Goal: Transaction & Acquisition: Purchase product/service

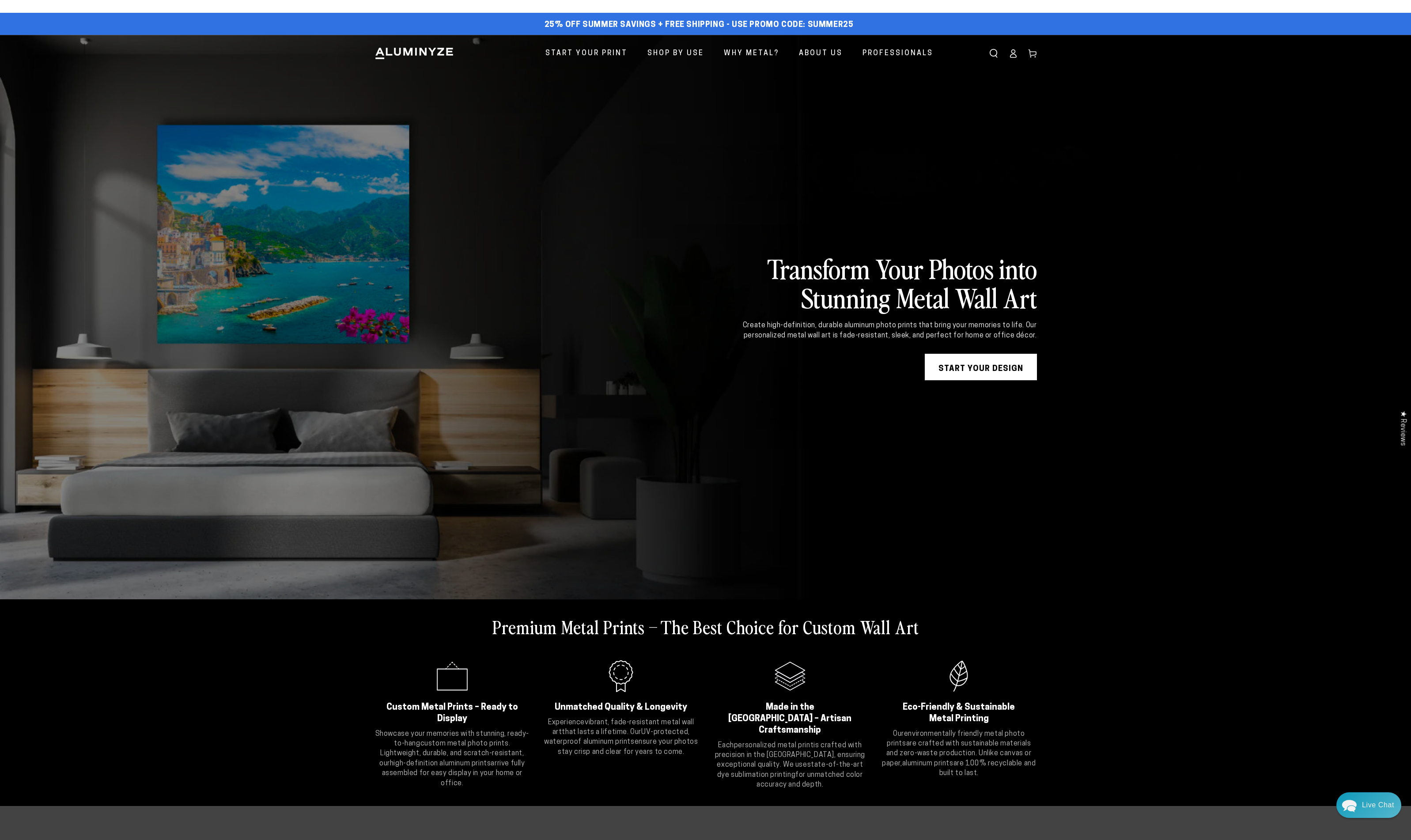
click at [970, 372] on link "START YOUR DESIGN" at bounding box center [981, 367] width 112 height 27
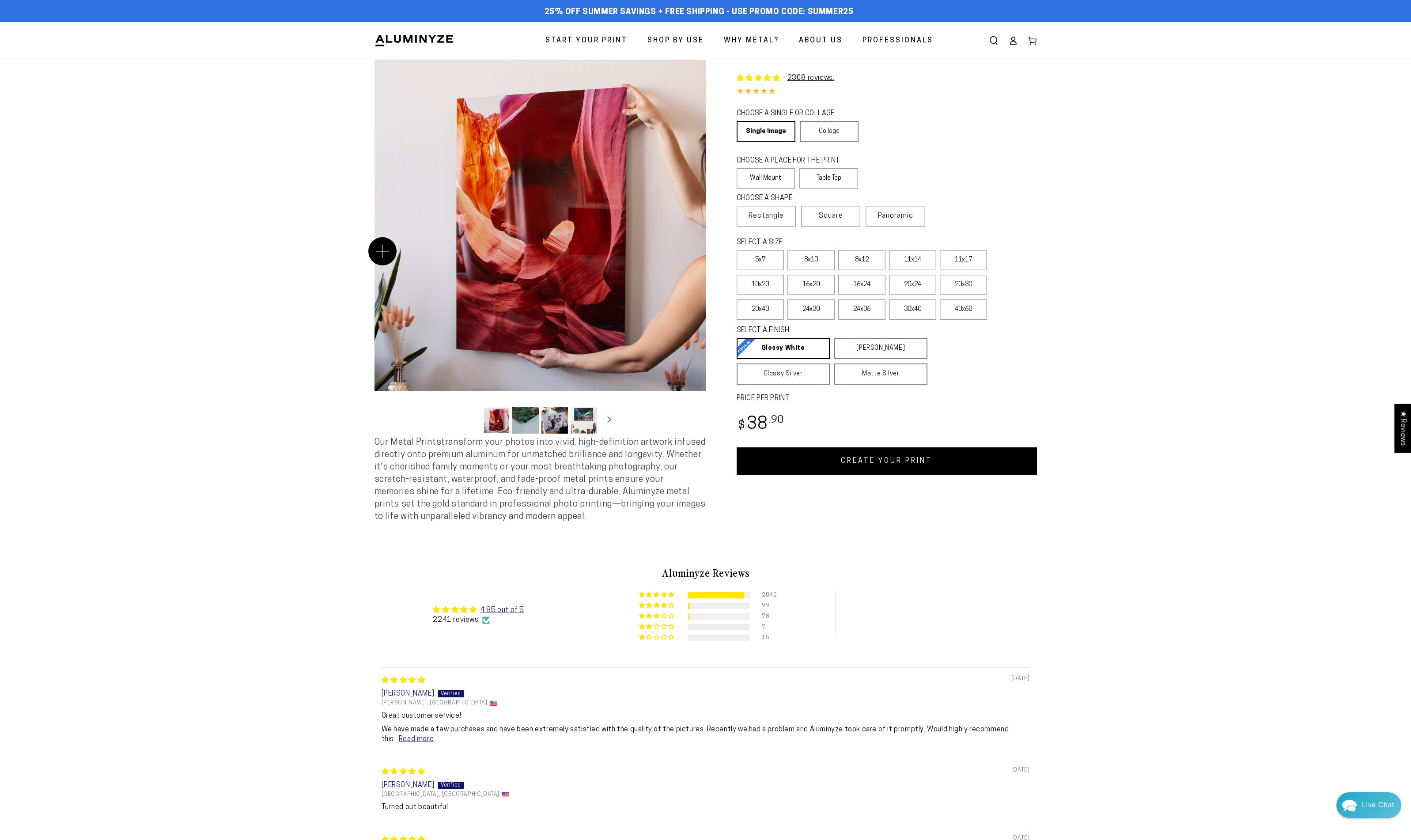
select select "**********"
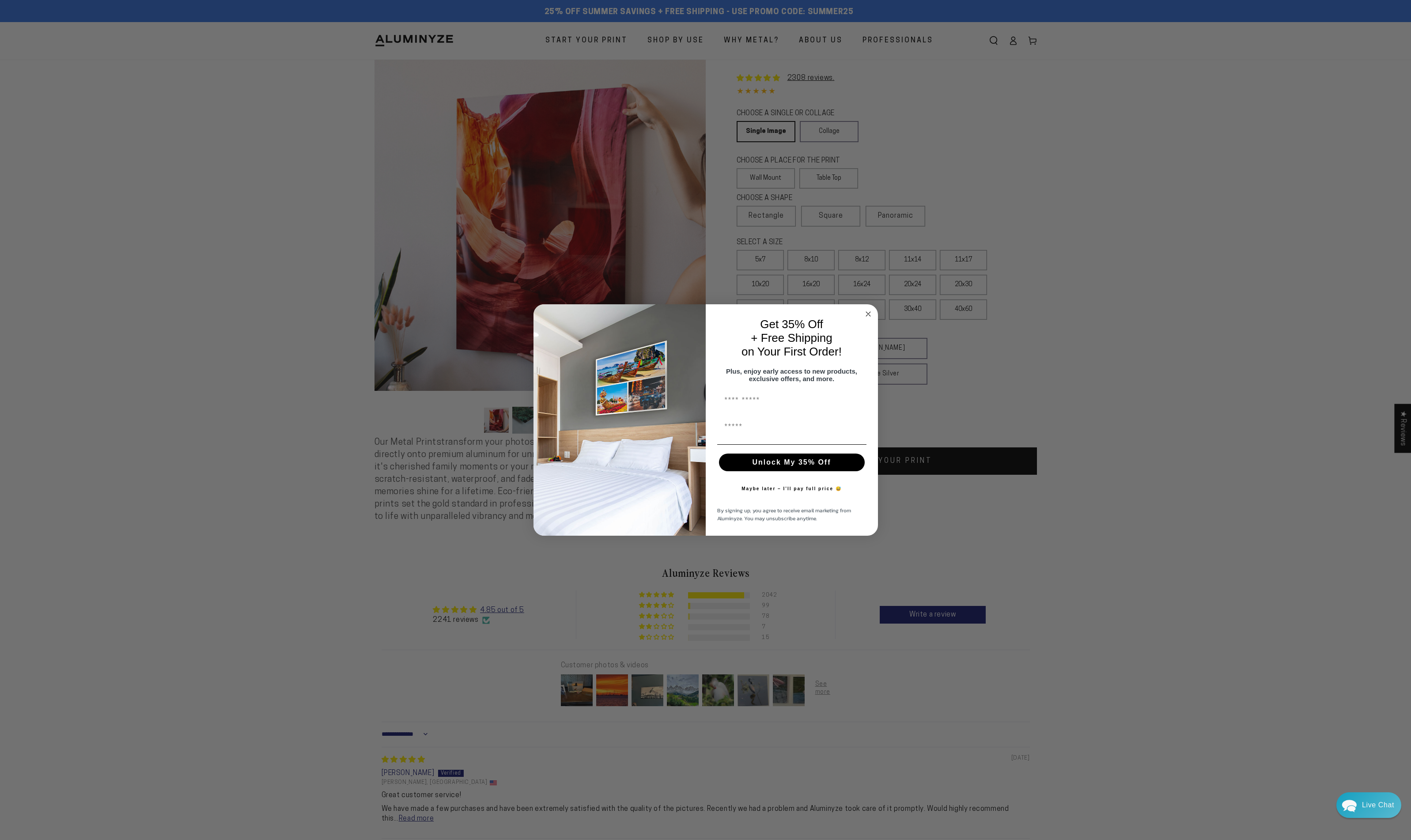
click at [1022, 201] on div "Close dialog Get 35% Off + Free Shipping on Your First Order! Plus, enjoy early…" at bounding box center [706, 420] width 1411 height 840
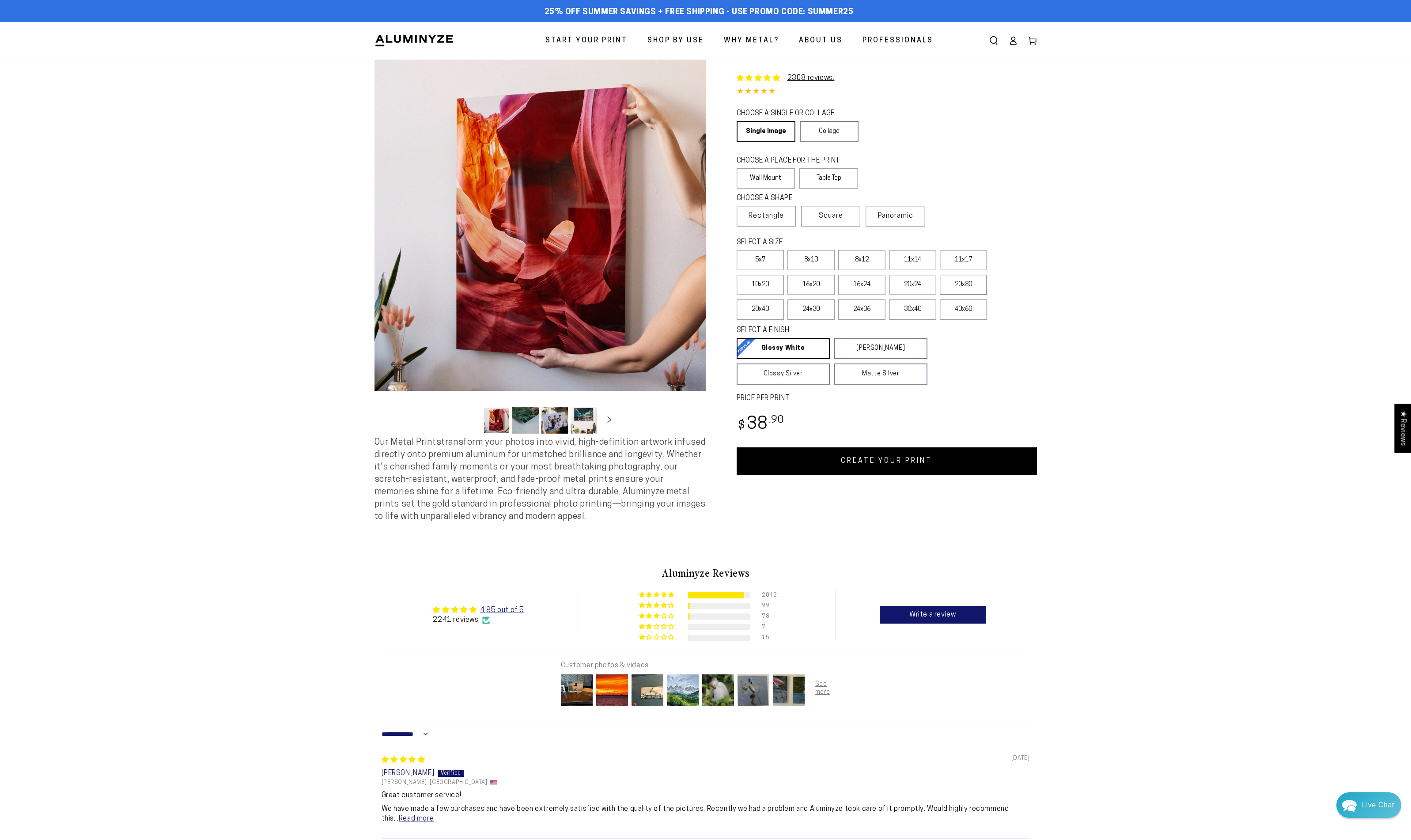
click at [955, 287] on label "20x30" at bounding box center [964, 285] width 48 height 20
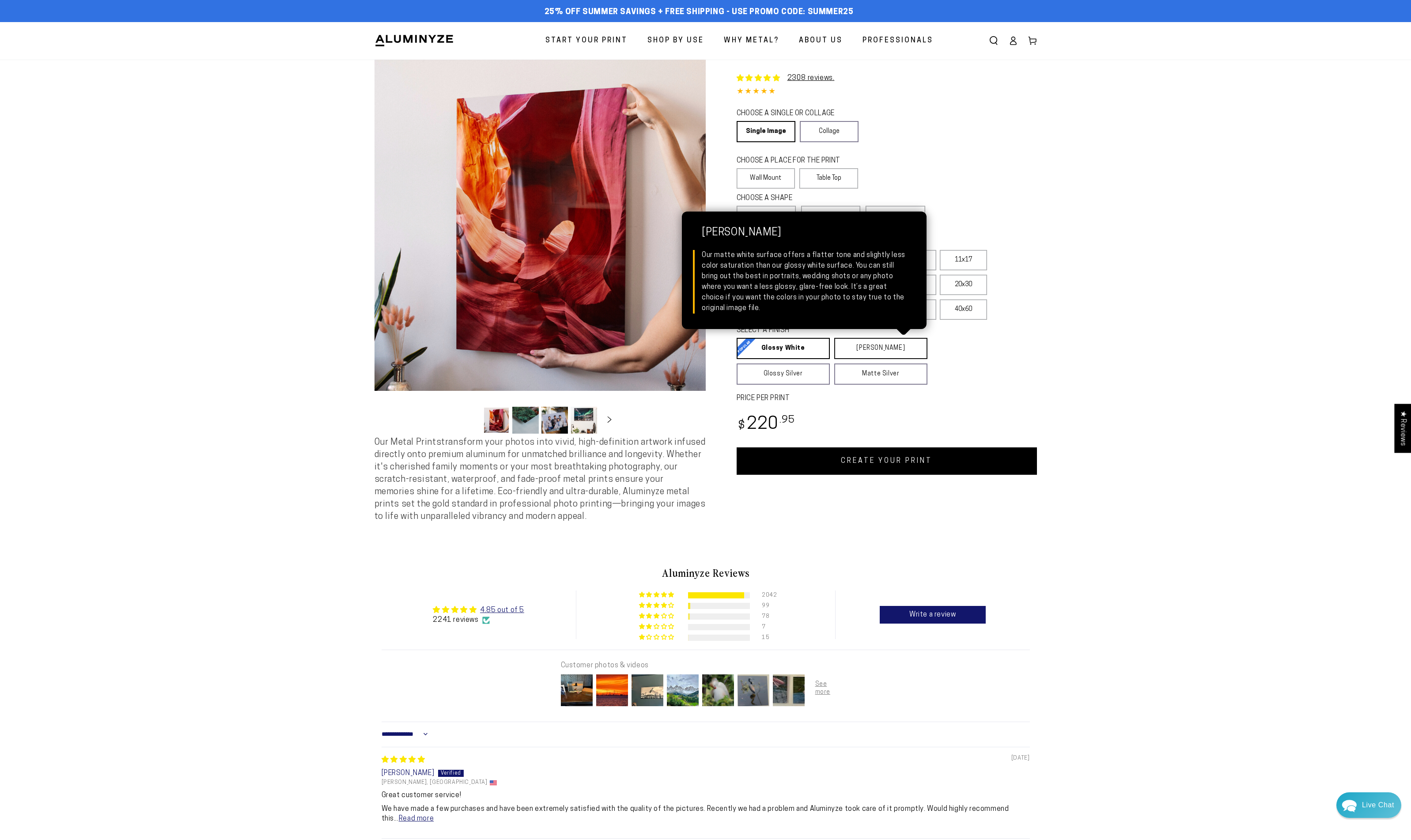
click at [855, 346] on link "[PERSON_NAME] Matte White Our matte white surface offers a flatter tone and sli…" at bounding box center [881, 348] width 93 height 21
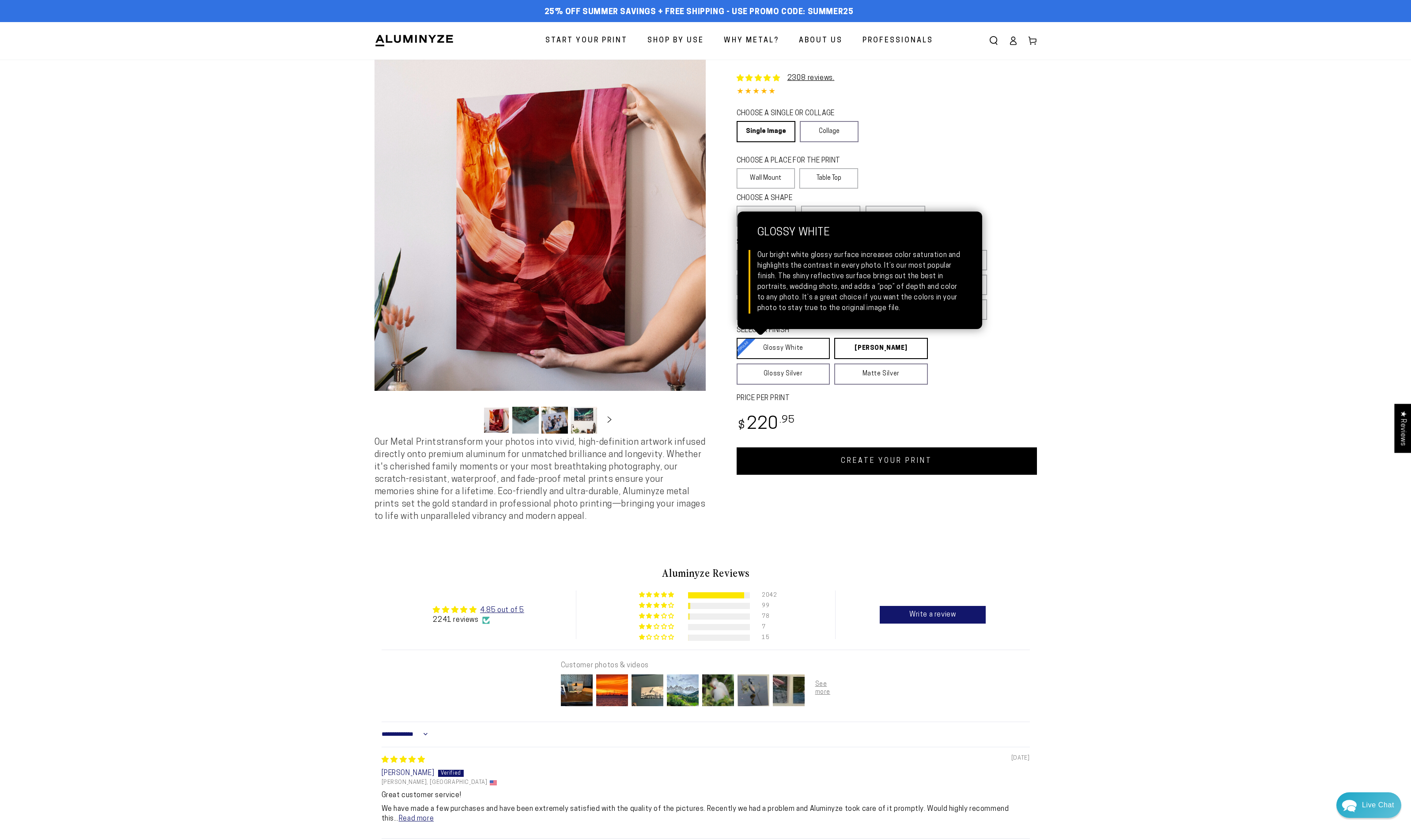
click at [807, 350] on link "Glossy White Glossy White Our bright white glossy surface increases color satur…" at bounding box center [784, 348] width 94 height 21
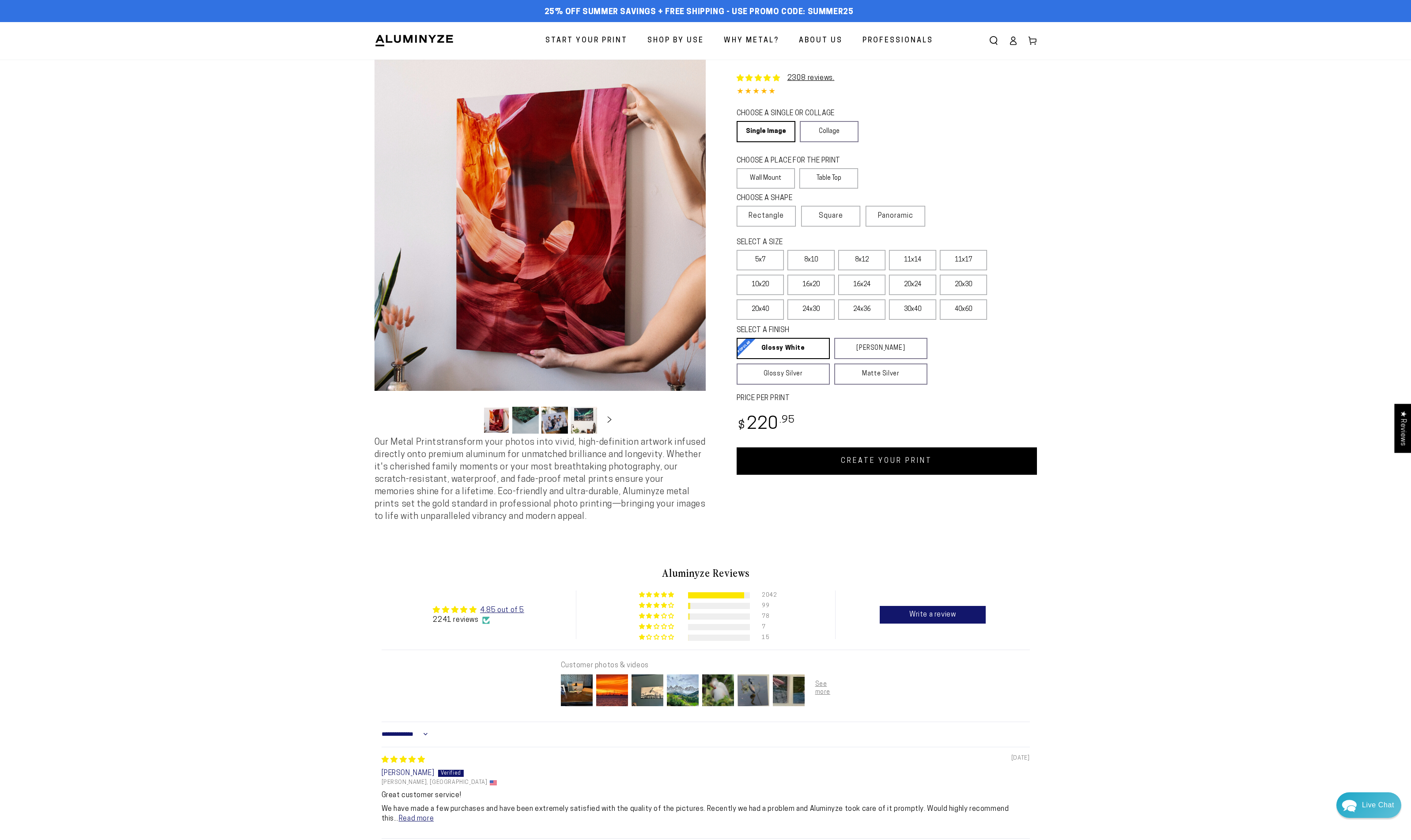
click at [519, 418] on button "Load image 2 in gallery view" at bounding box center [525, 420] width 27 height 27
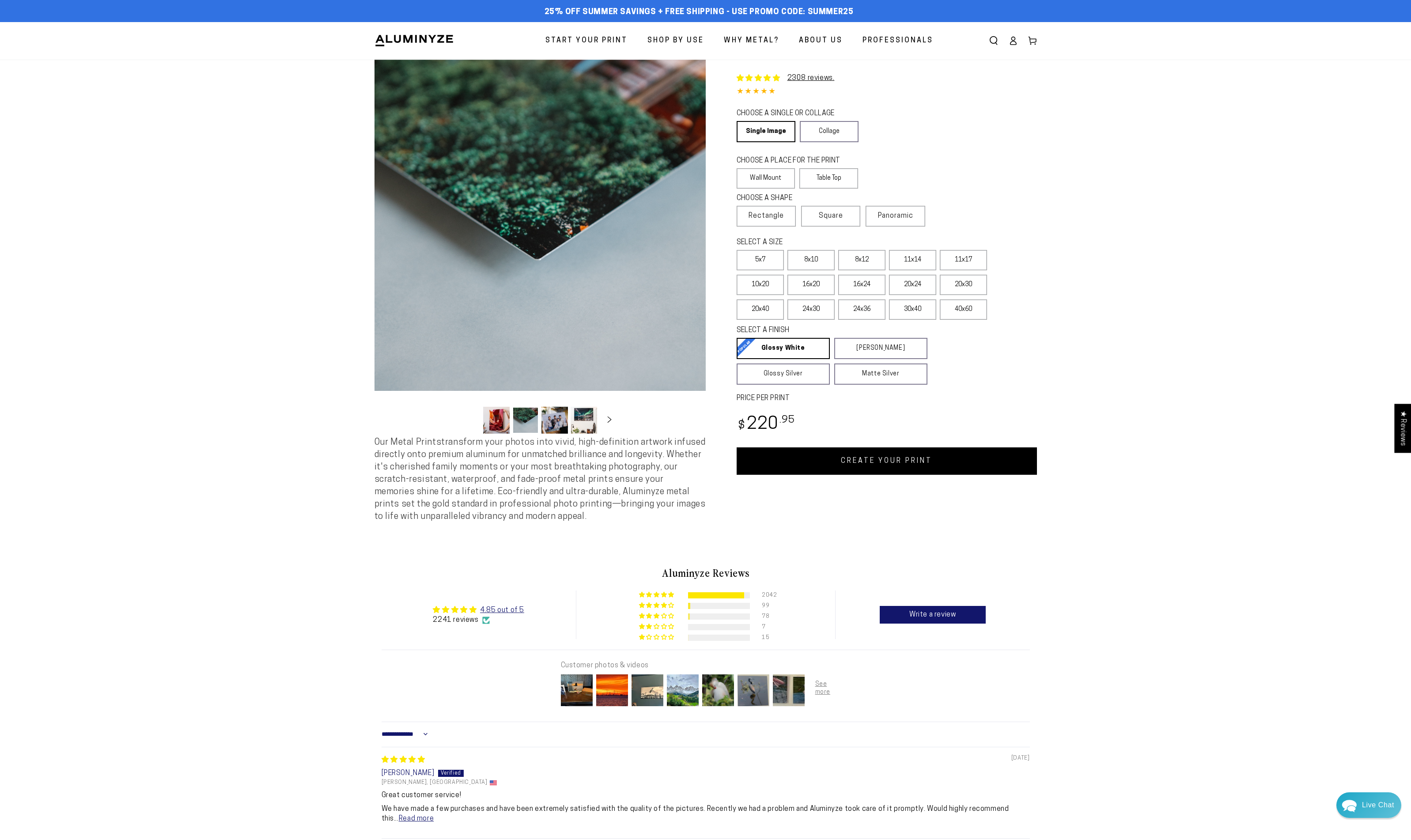
click at [554, 417] on button "Load image 3 in gallery view" at bounding box center [554, 420] width 27 height 27
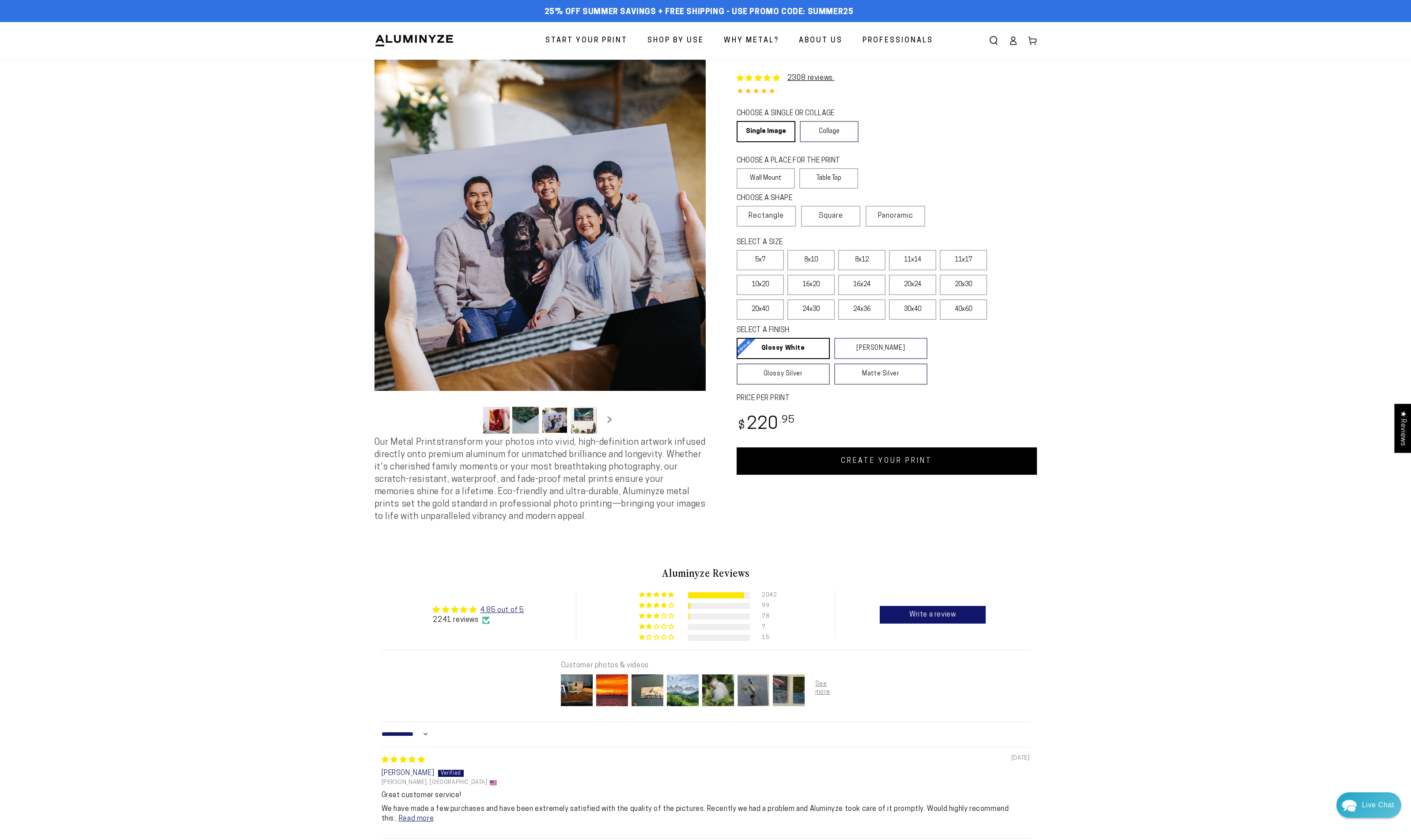
click at [575, 413] on button "Load image 4 in gallery view" at bounding box center [584, 420] width 27 height 27
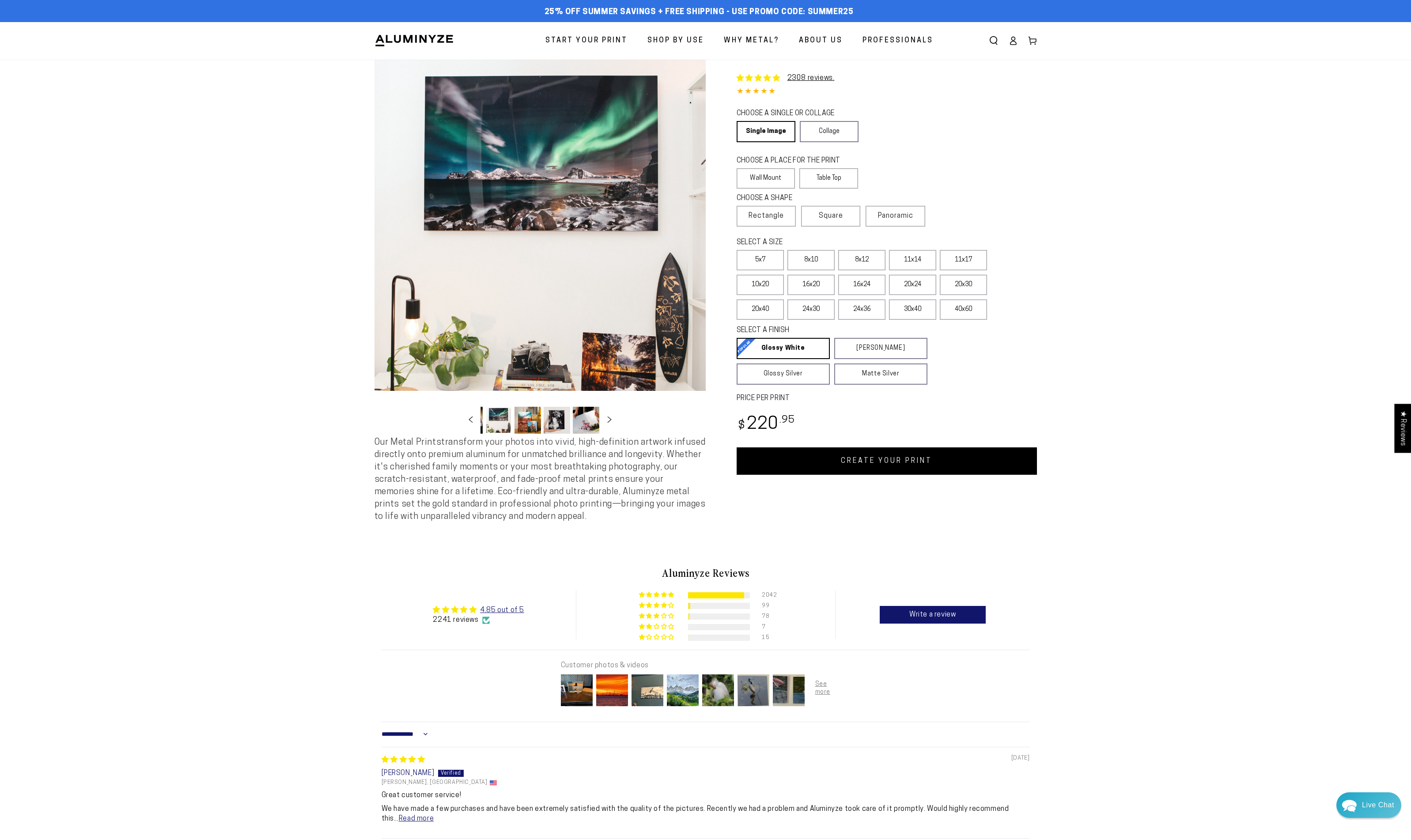
scroll to position [0, 86]
click at [499, 411] on button "Load image 4 in gallery view" at bounding box center [498, 420] width 27 height 27
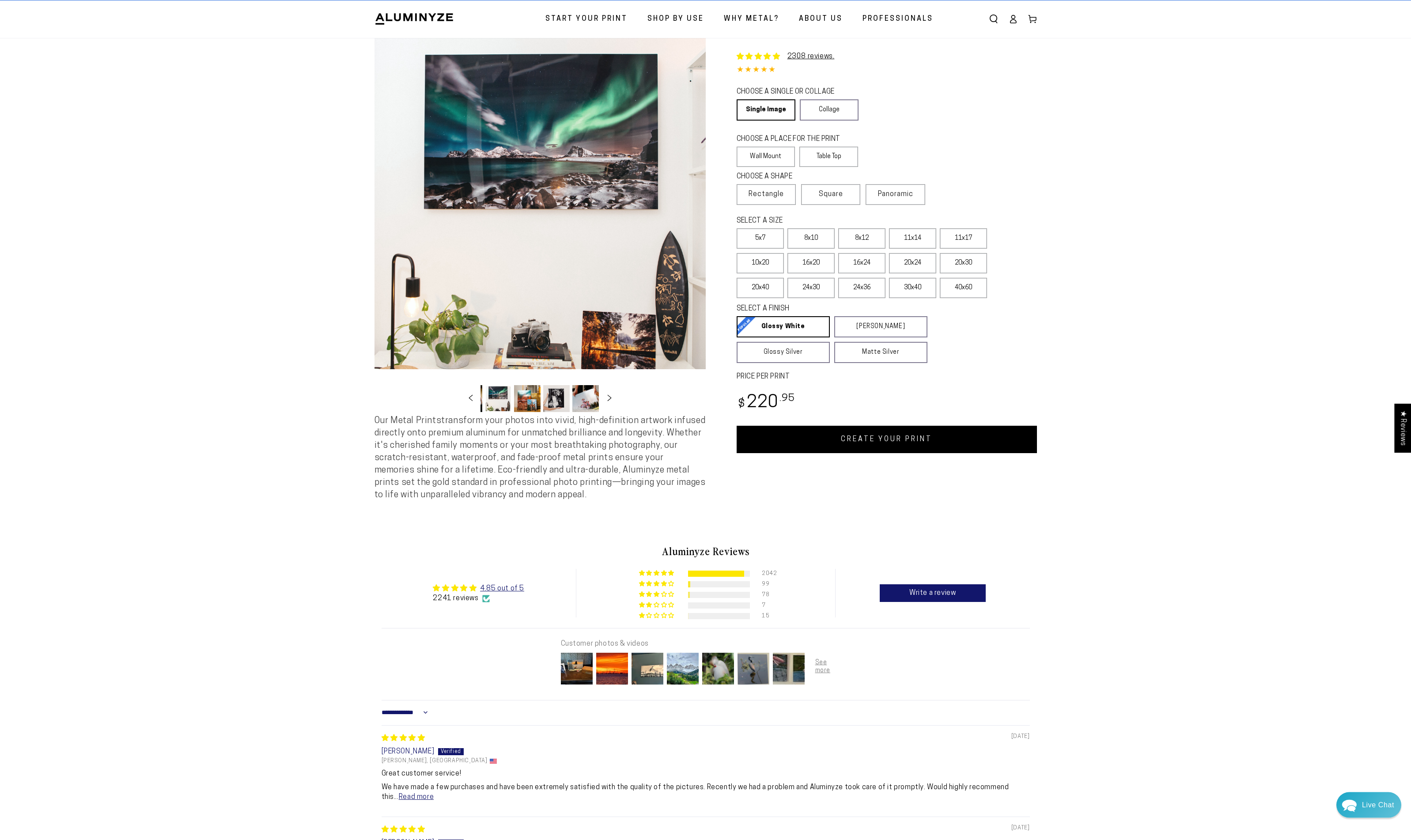
scroll to position [0, 0]
